Goal: Information Seeking & Learning: Learn about a topic

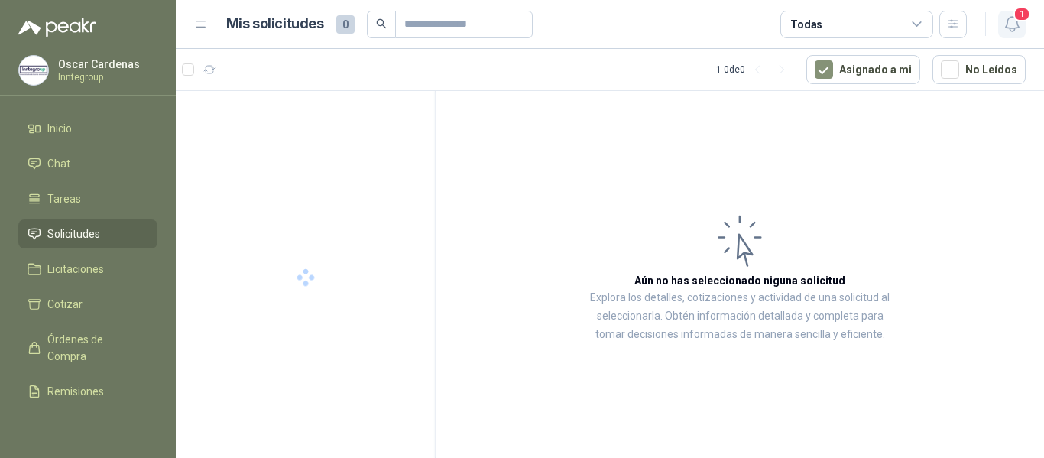
click at [1010, 24] on icon "button" at bounding box center [1012, 24] width 19 height 19
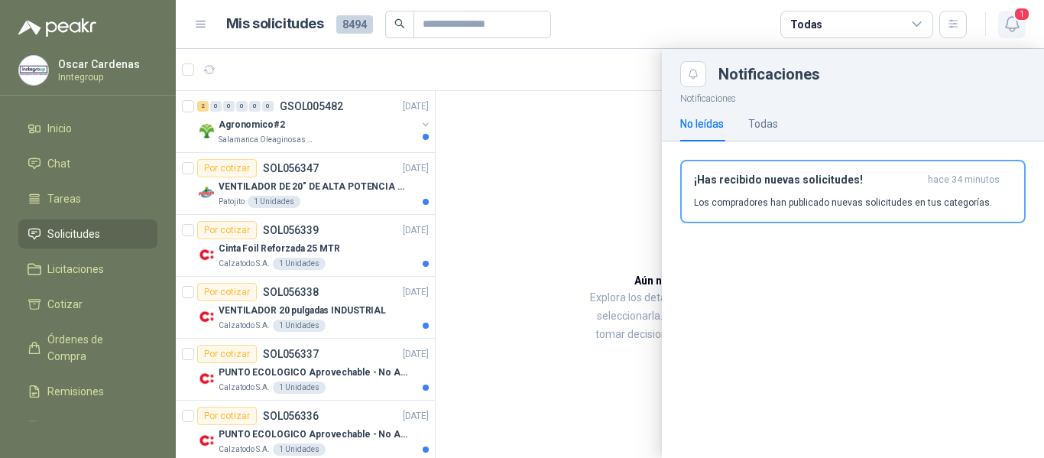
click at [1012, 27] on icon "button" at bounding box center [1012, 24] width 19 height 19
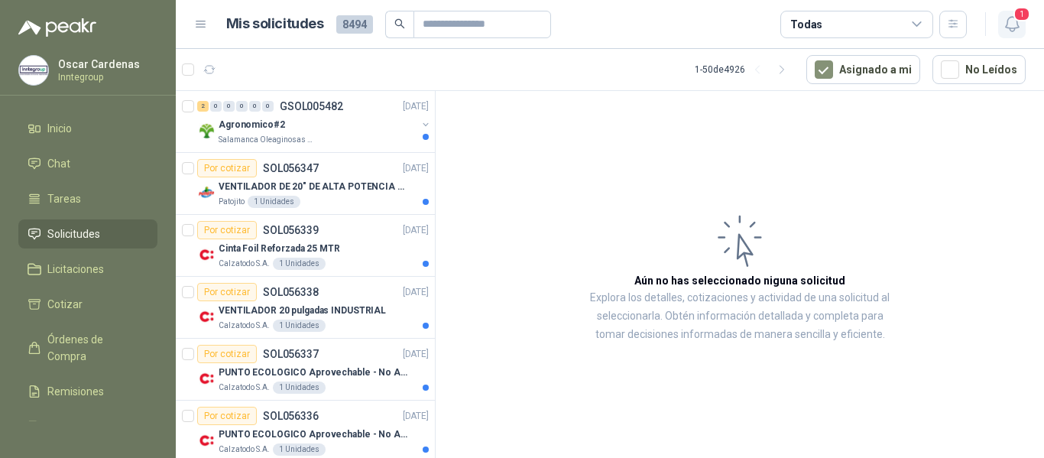
click at [1012, 24] on icon "button" at bounding box center [1012, 24] width 19 height 19
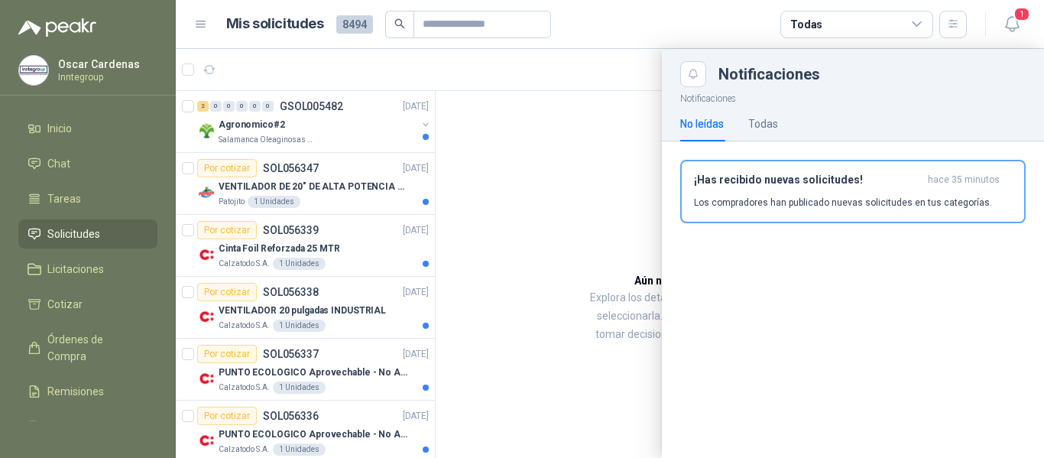
click at [732, 196] on p "Los compradores han publicado nuevas solicitudes en tus categorías." at bounding box center [843, 203] width 298 height 14
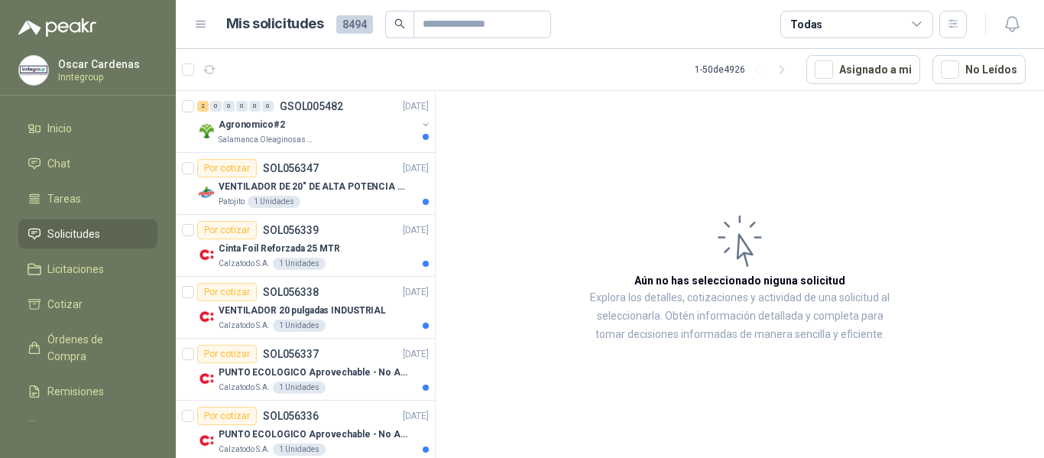
click at [592, 185] on article "Aún no has seleccionado niguna solicitud Explora los detalles, cotizaciones y a…" at bounding box center [740, 277] width 609 height 372
click at [310, 140] on div "Salamanca Oleaginosas SAS" at bounding box center [318, 140] width 198 height 12
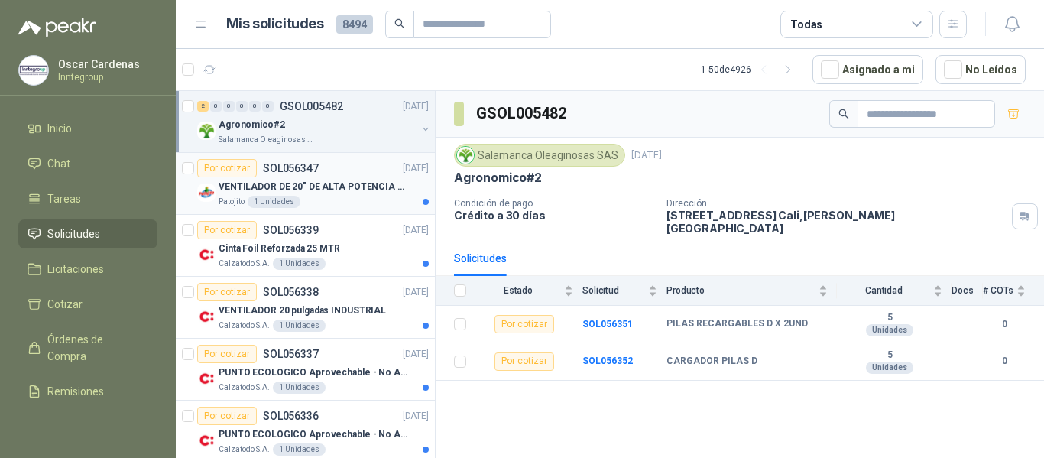
click at [316, 180] on p "VENTILADOR DE 20" DE ALTA POTENCIA PARA ANCLAR A LA PARED" at bounding box center [314, 187] width 190 height 15
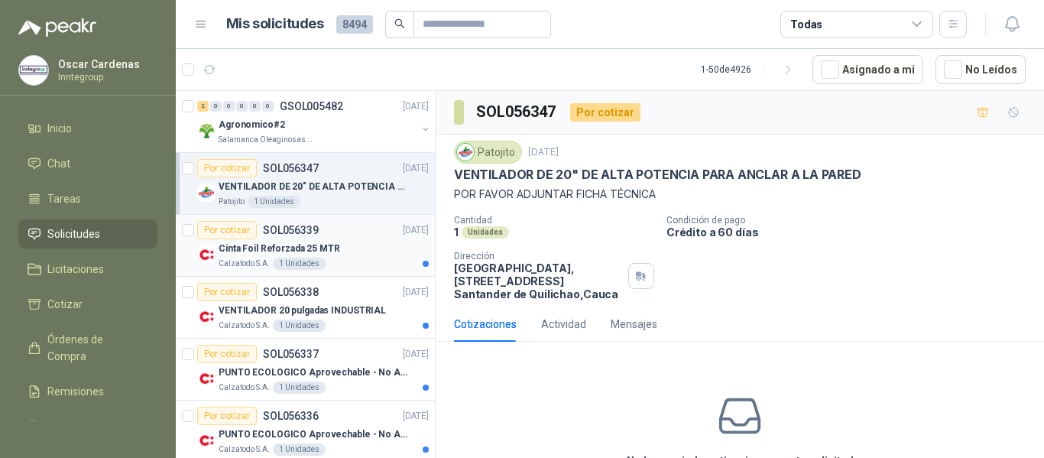
click at [324, 255] on p "Cinta Foil Reforzada 25 MTR" at bounding box center [280, 249] width 122 height 15
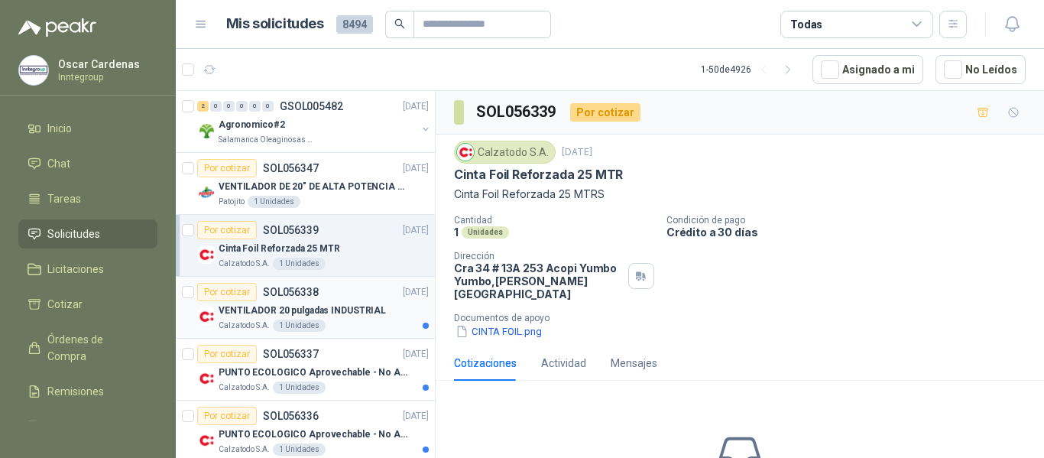
click at [346, 330] on div "Calzatodo S.A. 1 Unidades" at bounding box center [324, 326] width 210 height 12
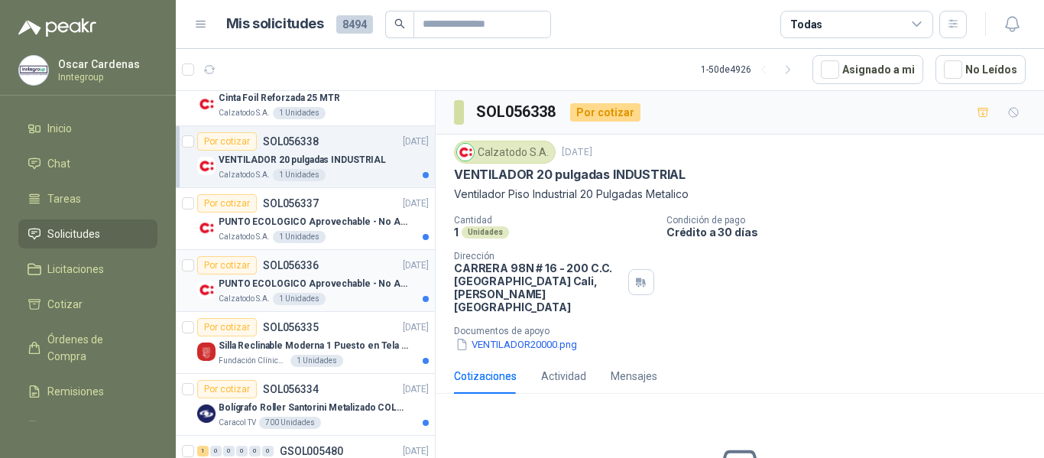
scroll to position [153, 0]
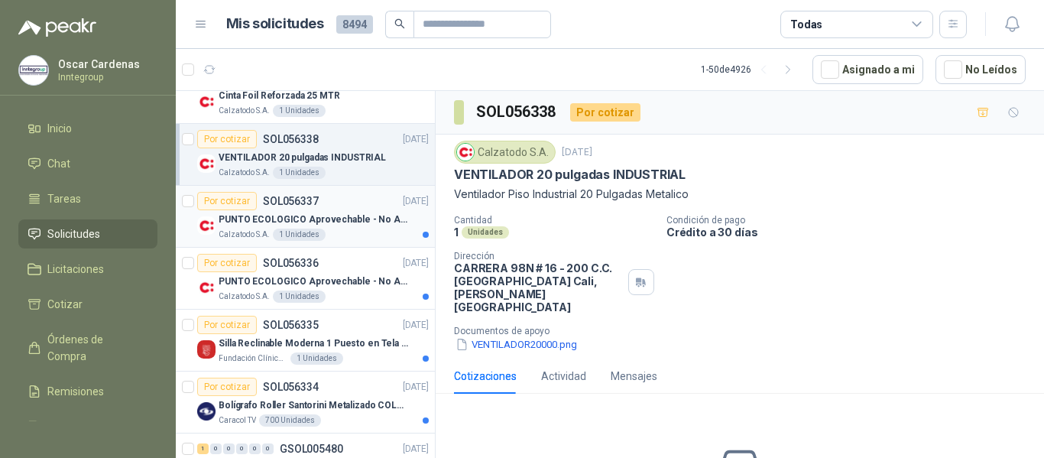
click at [361, 213] on p "PUNTO ECOLOGICO Aprovechable - No Aprovechable 20Litros Blanco - Negro" at bounding box center [314, 220] width 190 height 15
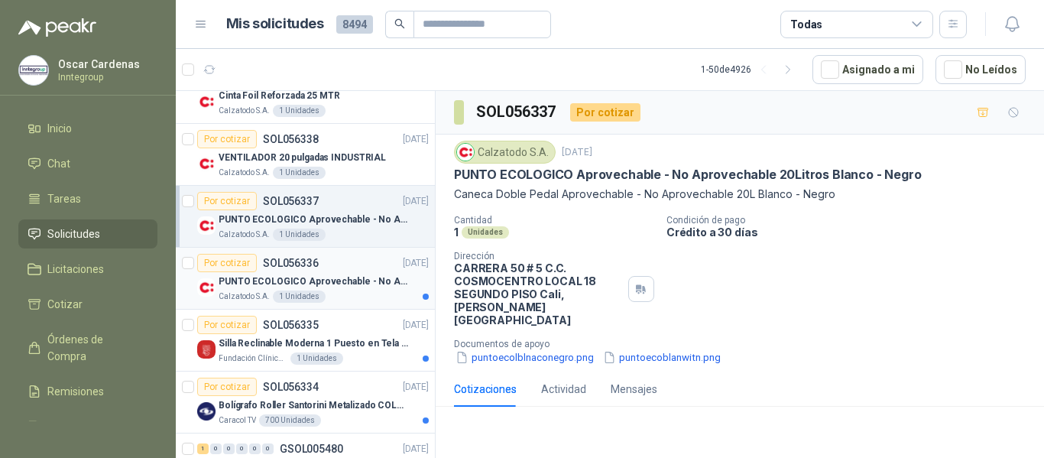
click at [349, 271] on div "Por cotizar SOL056336 [DATE]" at bounding box center [313, 263] width 232 height 18
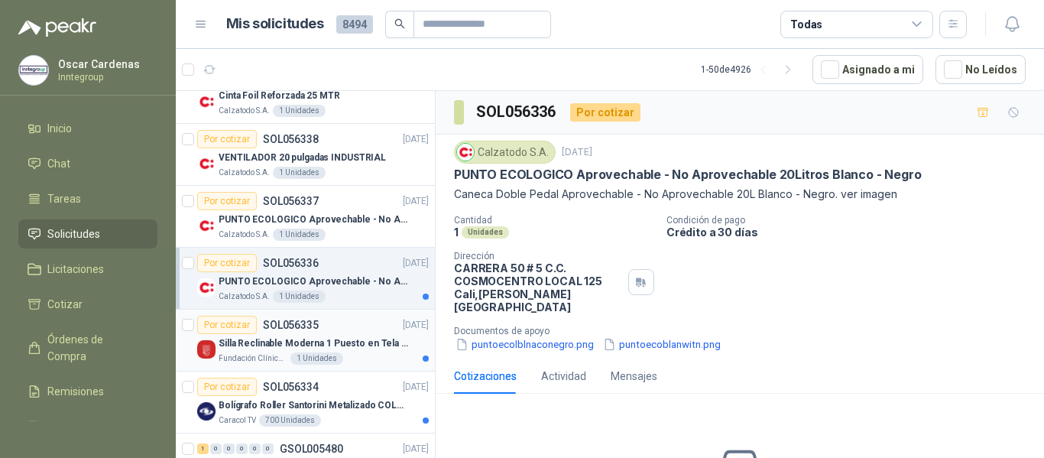
click at [321, 341] on p "Silla Reclinable Moderna 1 Puesto en Tela Mecánica Praxis Elite Living" at bounding box center [314, 343] width 190 height 15
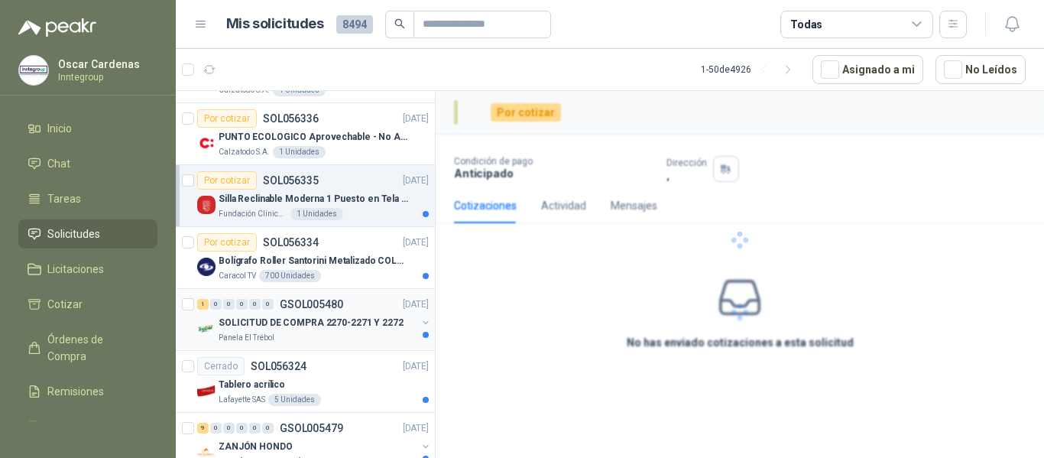
scroll to position [306, 0]
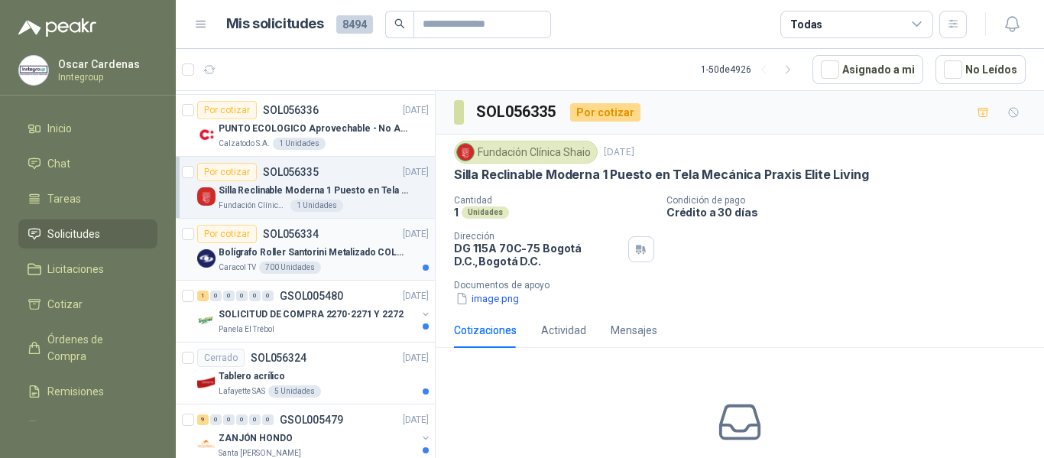
click at [352, 258] on p "Bolígrafo Roller Santorini Metalizado COLOR MORADO 1logo" at bounding box center [314, 252] width 190 height 15
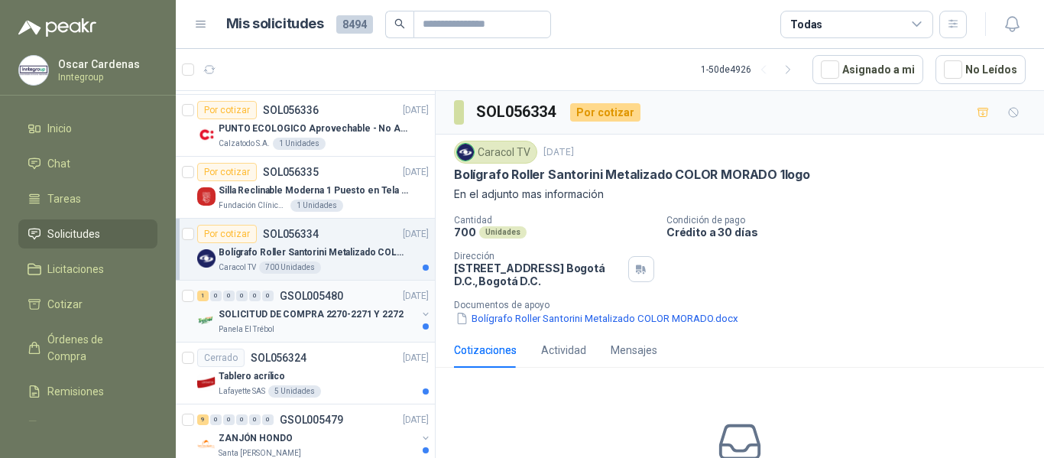
click at [336, 324] on div "SOLICITUD DE COMPRA 2270-2271 Y 2272 Panela El Trébol" at bounding box center [318, 320] width 198 height 31
click at [320, 381] on div "Tablero acrílico" at bounding box center [324, 376] width 210 height 18
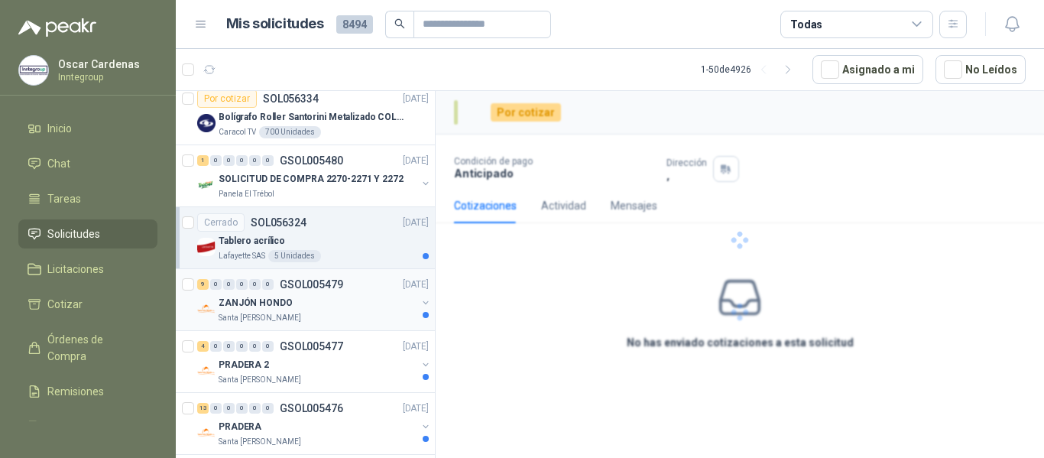
scroll to position [459, 0]
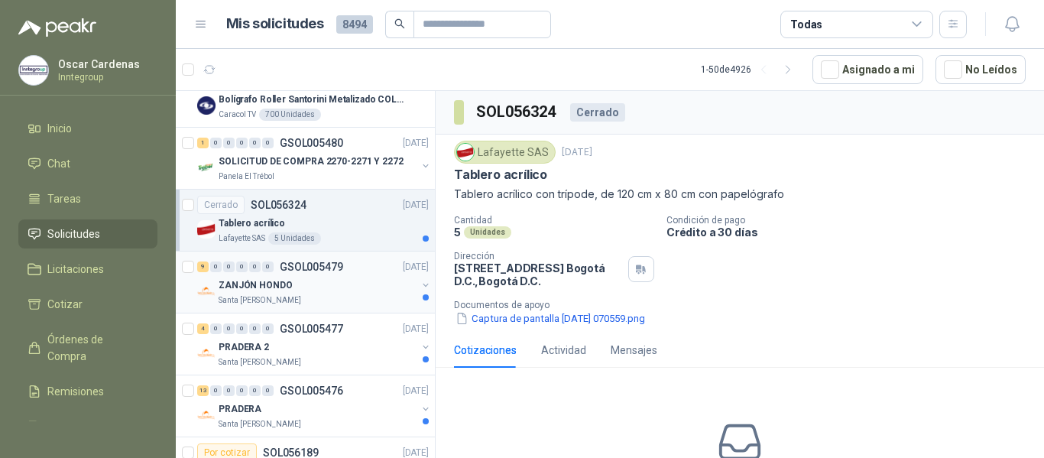
click at [352, 284] on div "ZANJÓN HONDO" at bounding box center [318, 285] width 198 height 18
click at [336, 361] on div "Santa [PERSON_NAME]" at bounding box center [318, 362] width 198 height 12
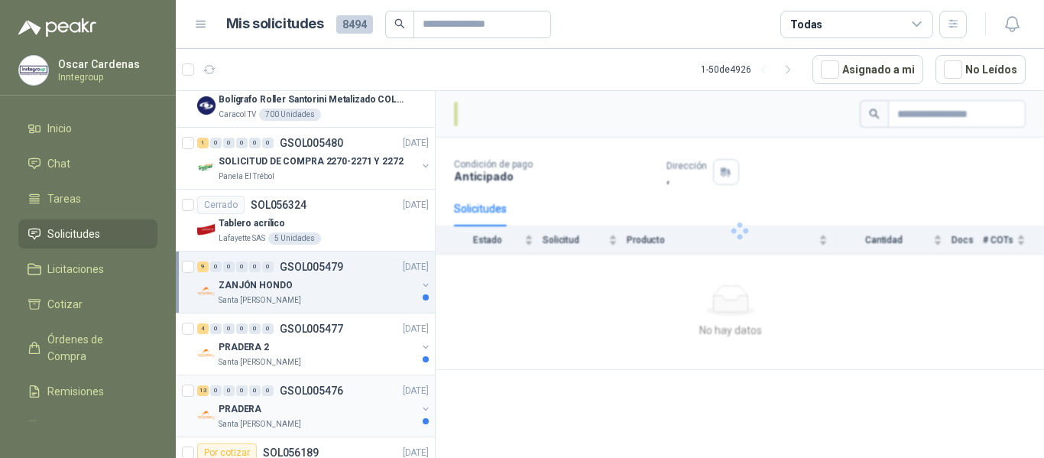
click at [323, 414] on div "PRADERA" at bounding box center [318, 409] width 198 height 18
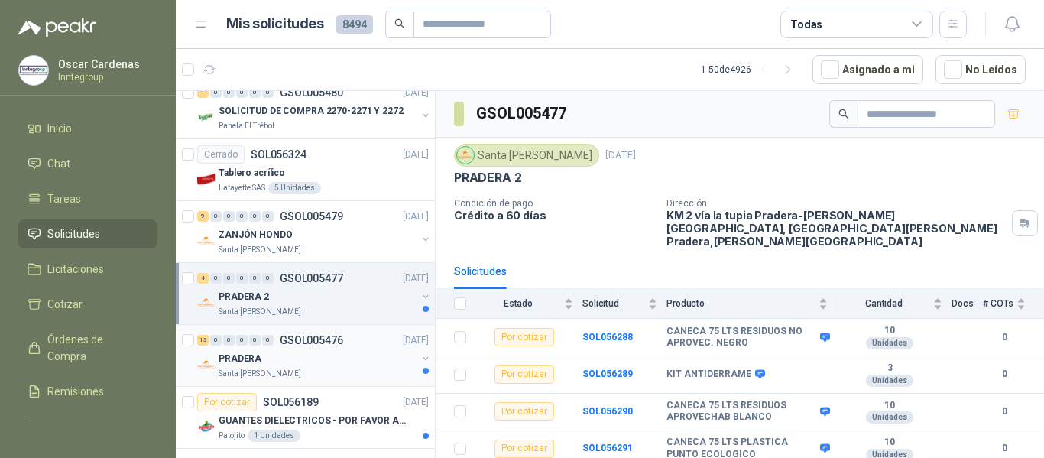
scroll to position [612, 0]
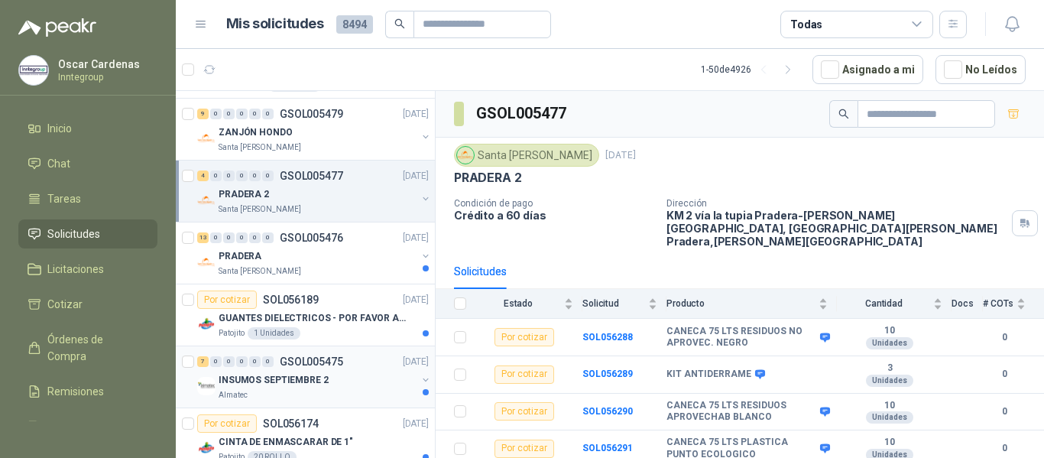
click at [335, 388] on div "INSUMOS SEPTIEMBRE 2" at bounding box center [318, 380] width 198 height 18
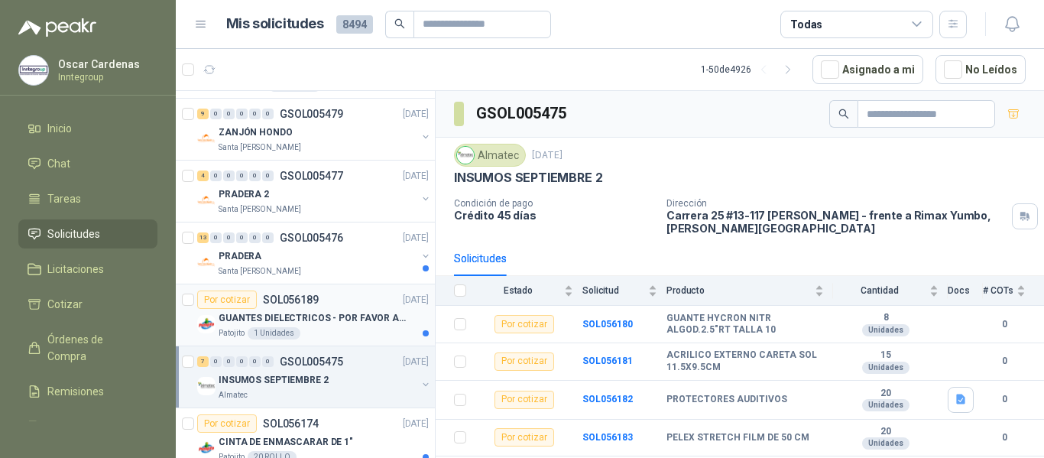
click at [349, 324] on p "GUANTES DIELECTRICOS - POR FAVOR ADJUNTAR SU FICHA TECNICA" at bounding box center [314, 318] width 190 height 15
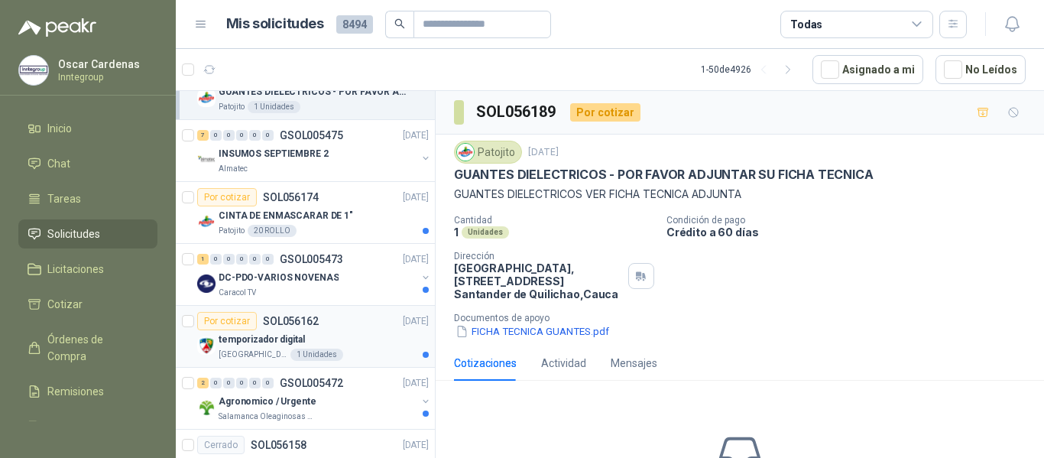
scroll to position [841, 0]
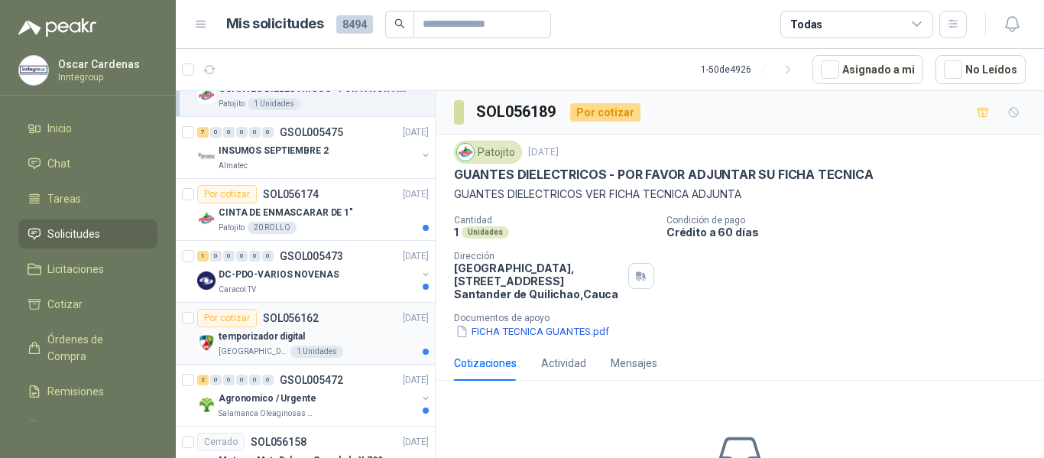
click at [326, 343] on div "temporizador digital" at bounding box center [324, 336] width 210 height 18
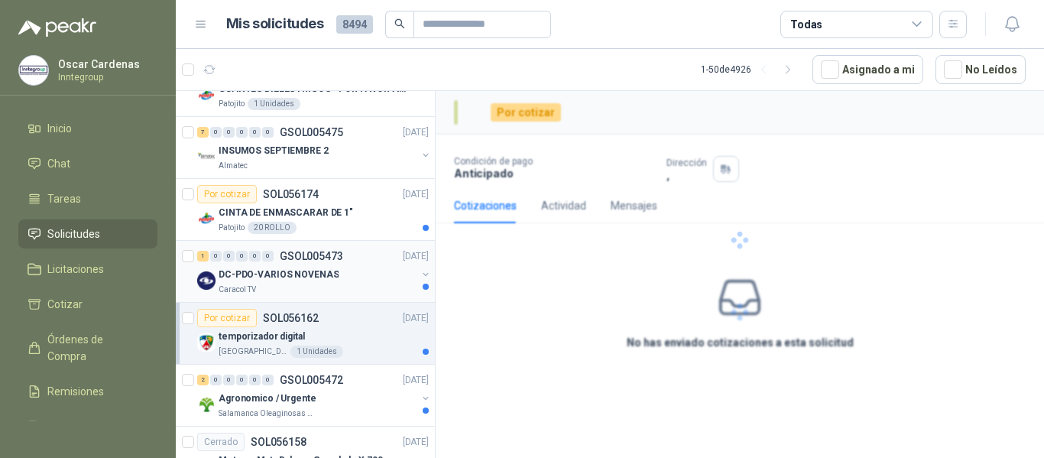
click at [361, 283] on div "DC-PDO-VARIOS NOVENAS" at bounding box center [318, 274] width 198 height 18
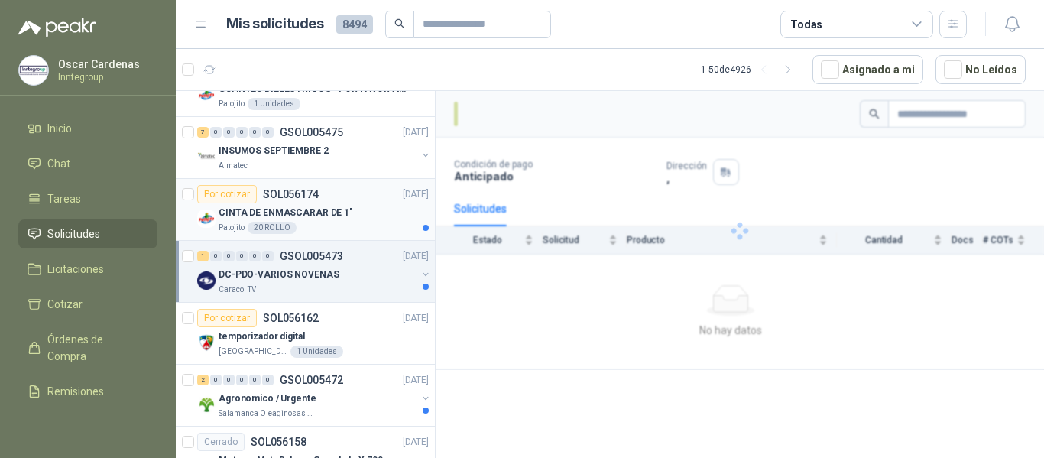
click at [361, 223] on div "Patojito 20 ROLLO" at bounding box center [324, 228] width 210 height 12
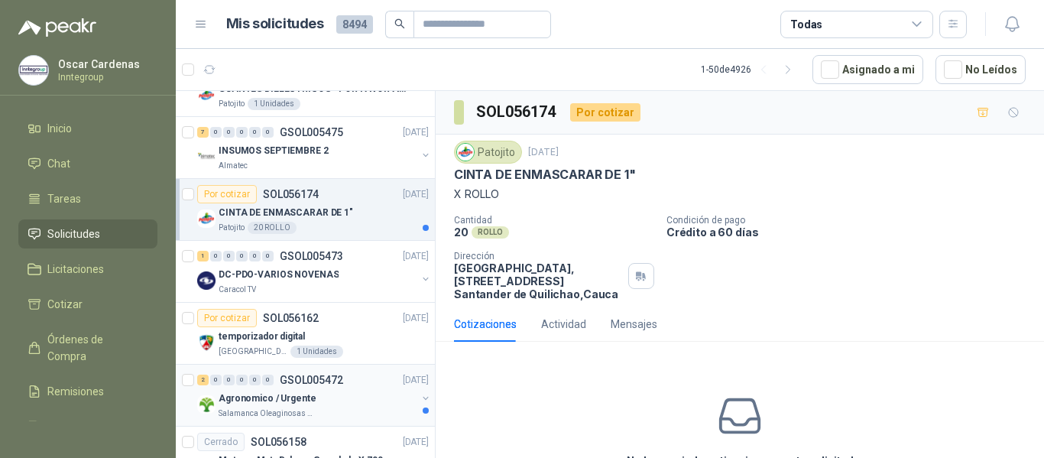
click at [323, 402] on div "Agronomico / Urgente" at bounding box center [318, 398] width 198 height 18
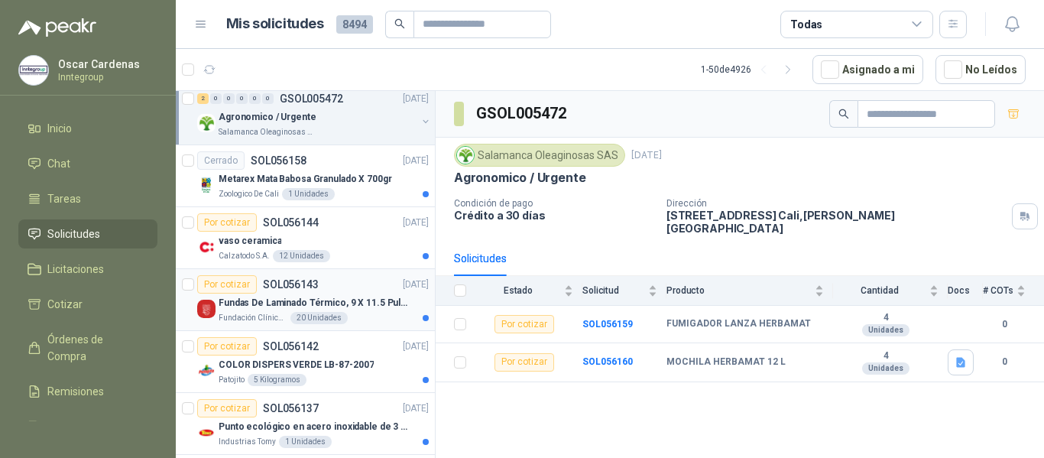
scroll to position [1147, 0]
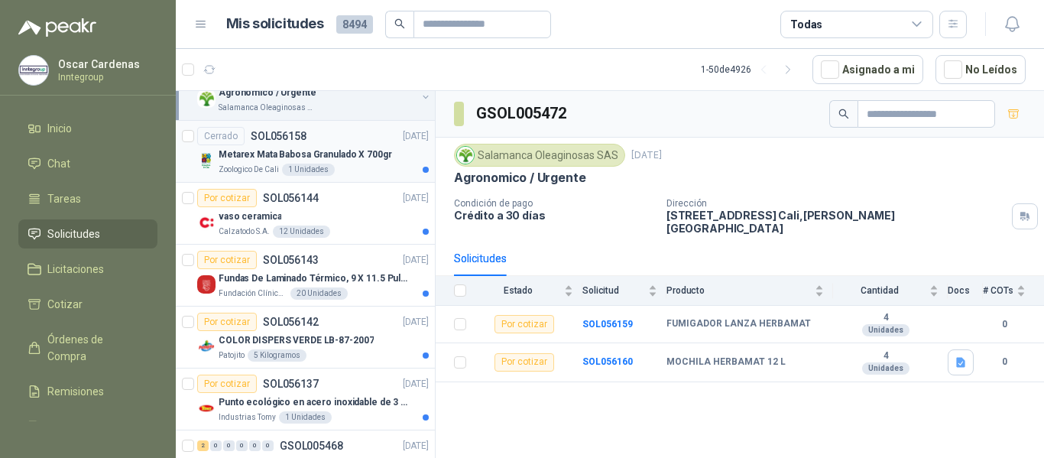
click at [363, 170] on div "Zoologico De Cali 1 Unidades" at bounding box center [324, 170] width 210 height 12
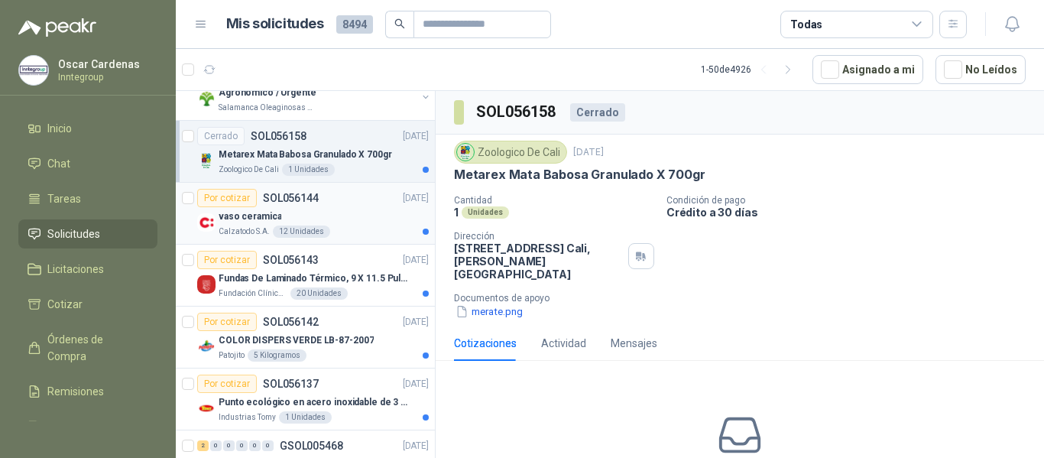
click at [359, 203] on div "Por cotizar SOL056144 [DATE]" at bounding box center [313, 198] width 232 height 18
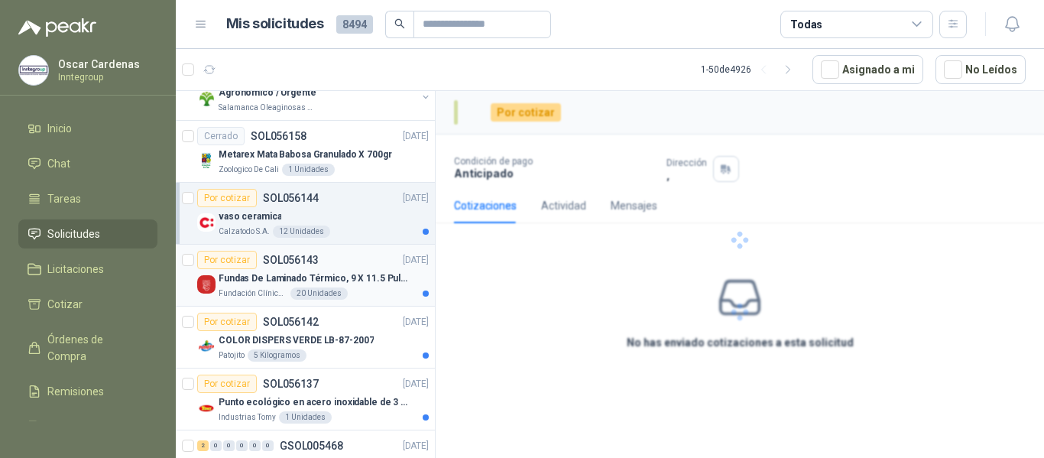
click at [383, 276] on p "Fundas De Laminado Térmico, 9 X 11.5 Pulgadas" at bounding box center [314, 278] width 190 height 15
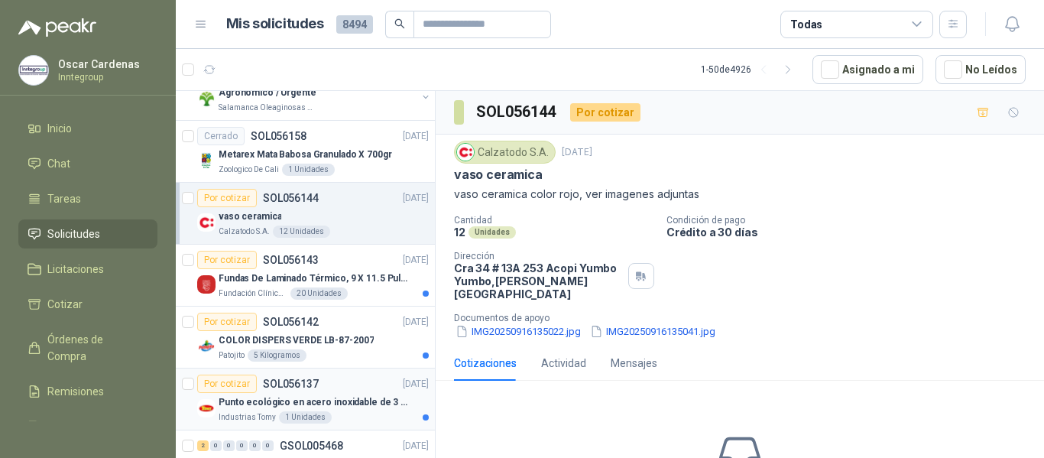
drag, startPoint x: 353, startPoint y: 336, endPoint x: 352, endPoint y: 382, distance: 46.7
click at [352, 336] on p "COLOR DISPERS VERDE LB-87-2007" at bounding box center [296, 340] width 155 height 15
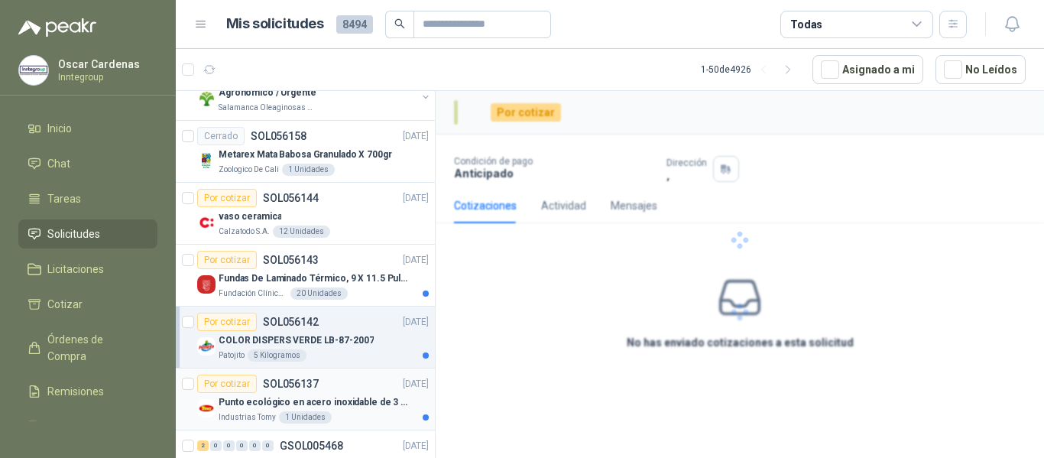
click at [362, 417] on div "Industrias Tomy 1 Unidades" at bounding box center [324, 417] width 210 height 12
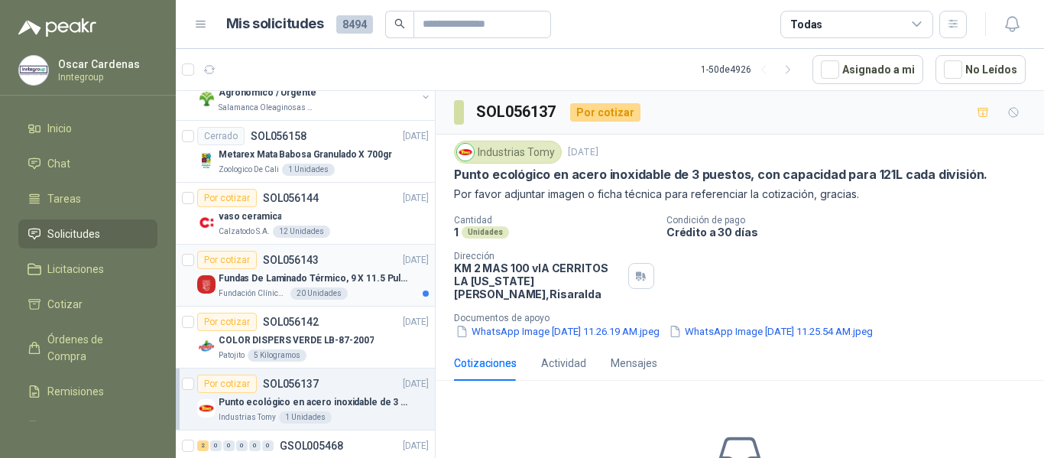
click at [315, 275] on p "Fundas De Laminado Térmico, 9 X 11.5 Pulgadas" at bounding box center [314, 278] width 190 height 15
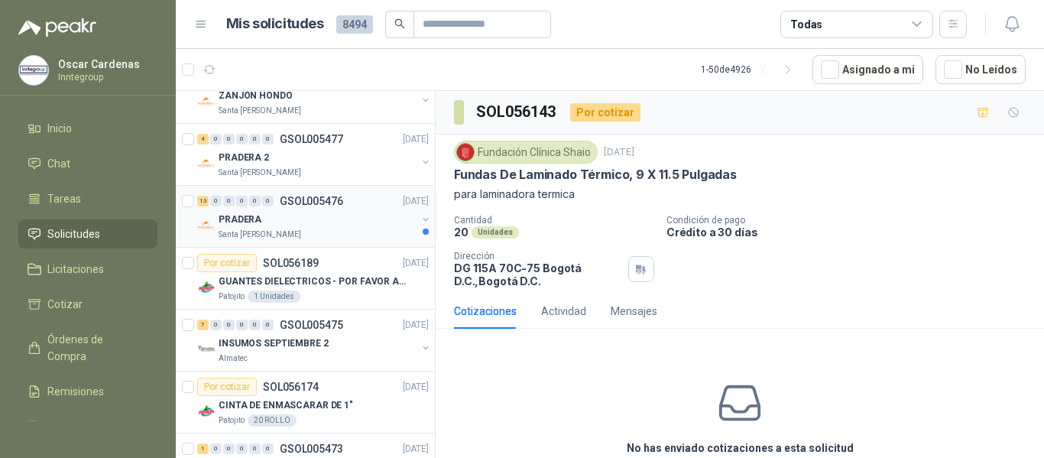
scroll to position [612, 0]
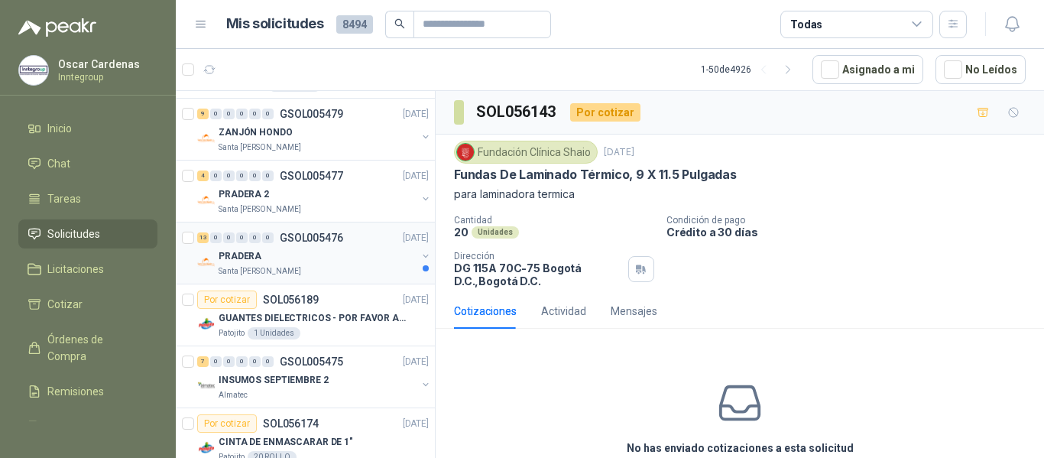
click at [333, 262] on div "PRADERA" at bounding box center [318, 256] width 198 height 18
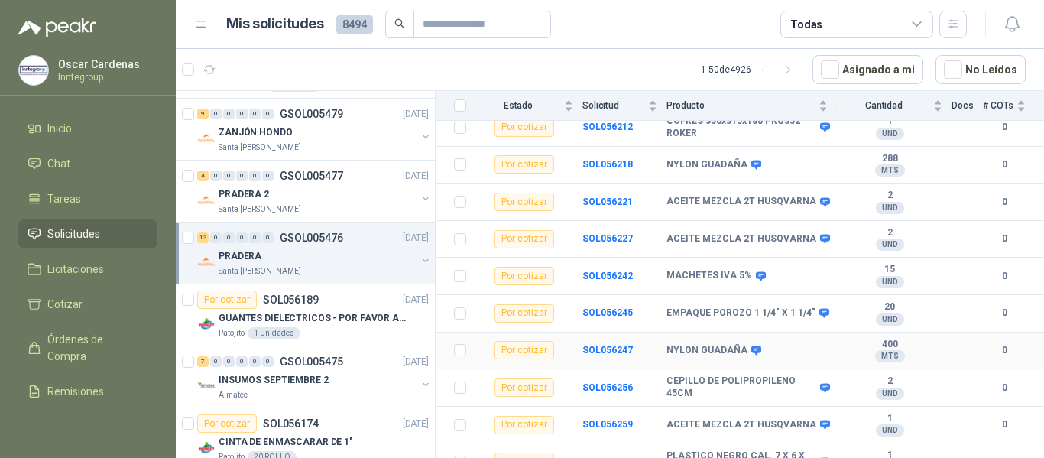
scroll to position [326, 0]
